Goal: Transaction & Acquisition: Subscribe to service/newsletter

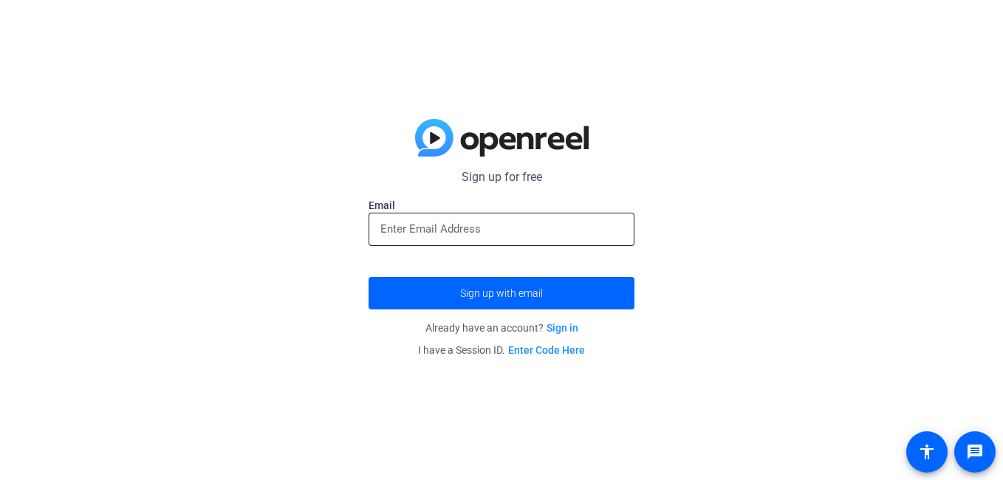
click at [550, 219] on div at bounding box center [501, 229] width 242 height 33
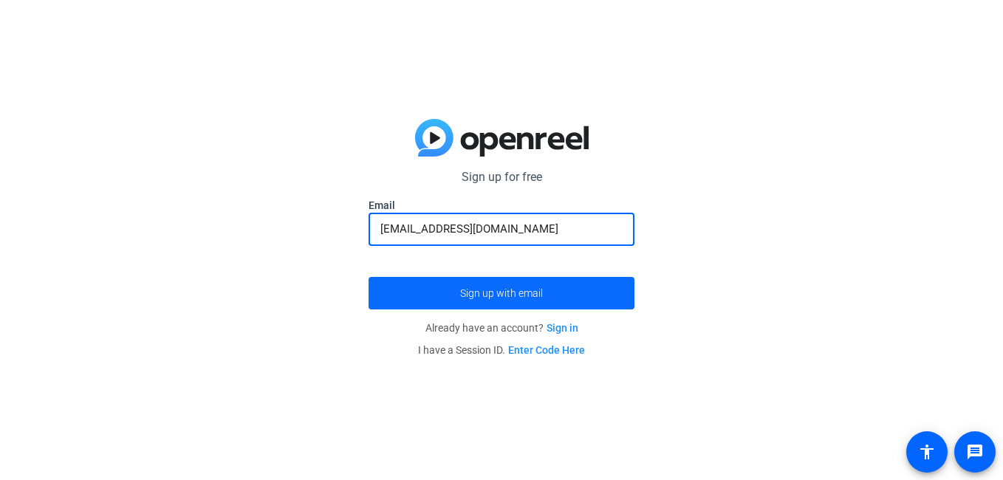
click at [467, 293] on span "Sign up with email" at bounding box center [501, 293] width 83 height 0
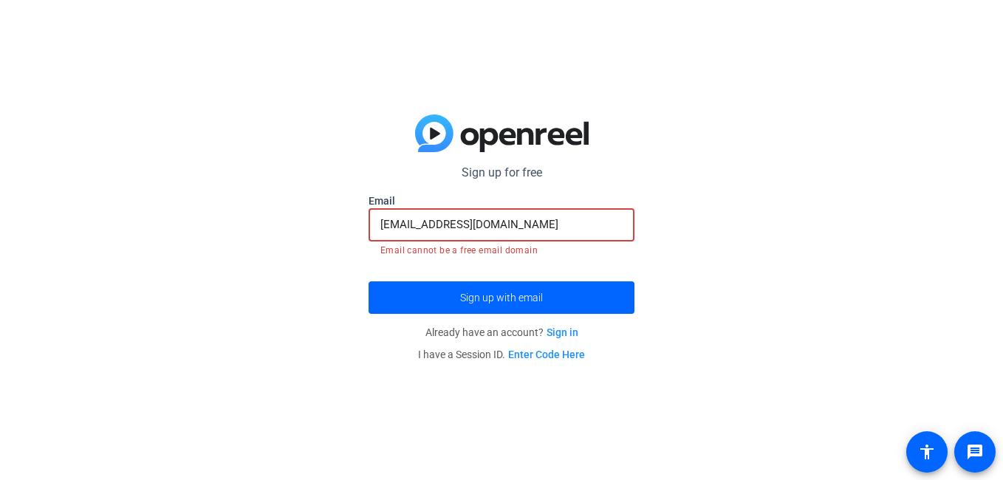
click at [561, 222] on input "[EMAIL_ADDRESS][DOMAIN_NAME]" at bounding box center [501, 225] width 242 height 18
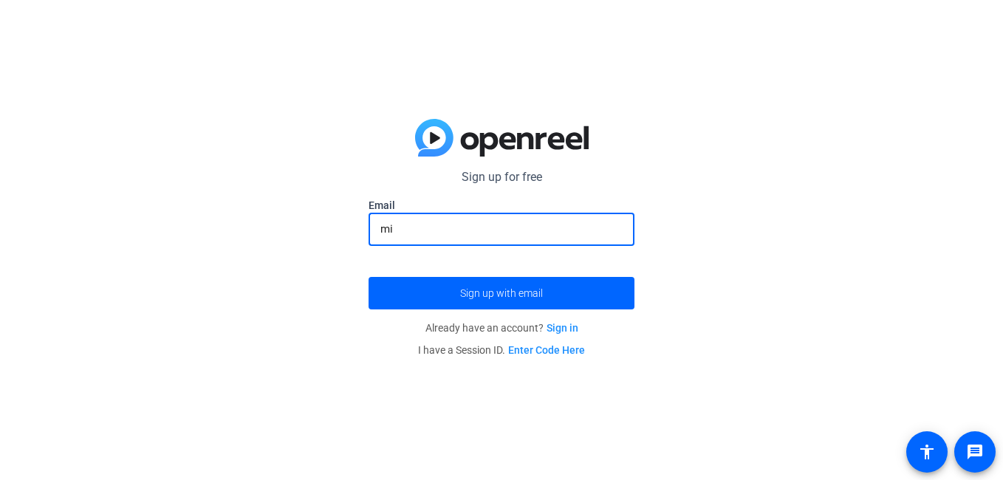
type input "m"
click at [369, 277] on button "Sign up with email" at bounding box center [502, 293] width 266 height 33
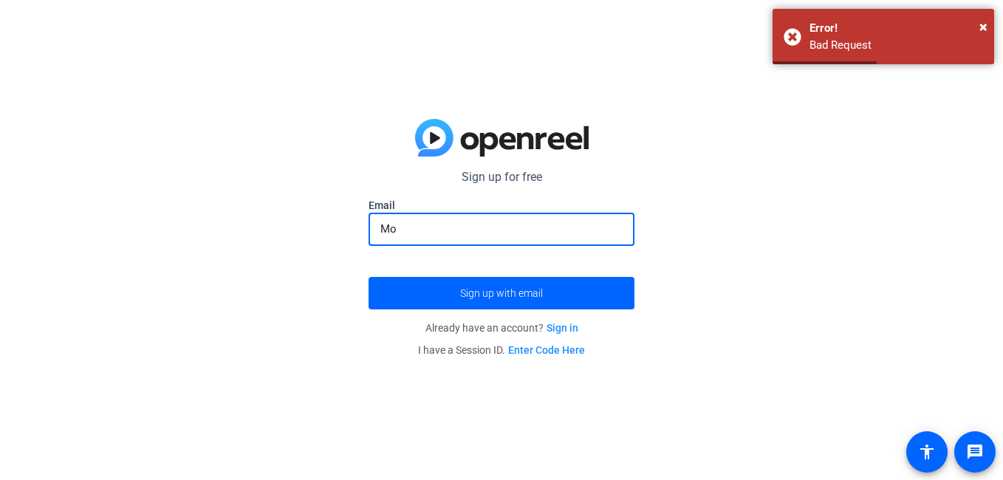
click at [369, 277] on button "Sign up with email" at bounding box center [502, 293] width 266 height 33
type input "[EMAIL_ADDRESS][DOMAIN_NAME]"
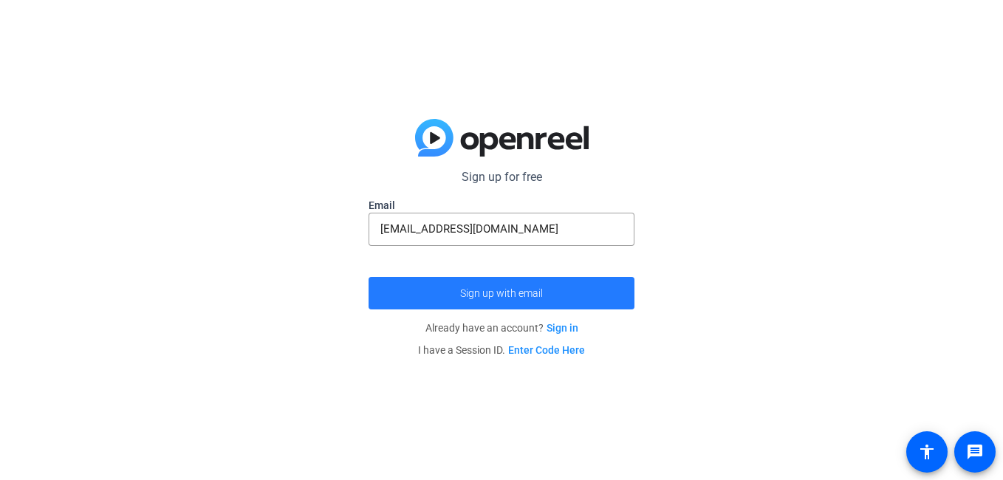
click at [525, 284] on span "submit" at bounding box center [502, 293] width 266 height 35
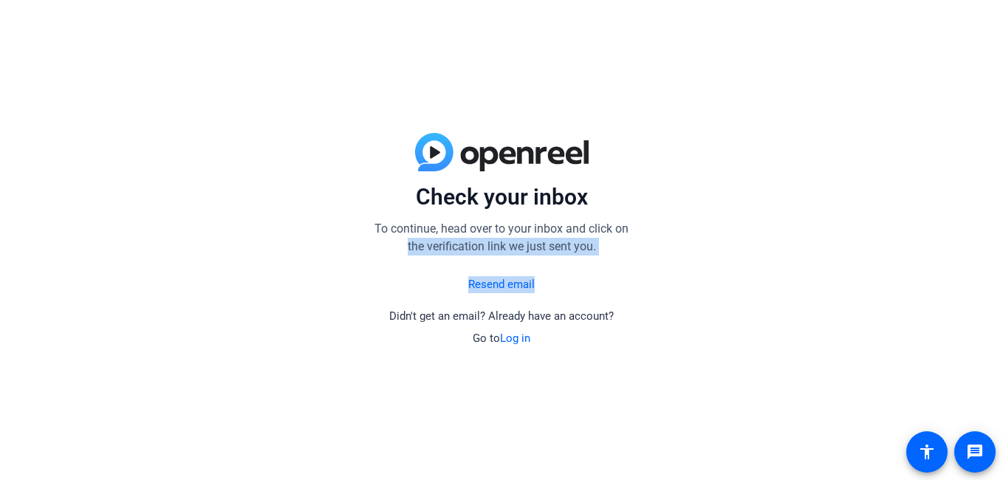
drag, startPoint x: 524, startPoint y: 287, endPoint x: 191, endPoint y: 268, distance: 333.7
click at [191, 268] on div "Check your inbox To continue, head over to your inbox and click on the verifica…" at bounding box center [501, 240] width 1003 height 480
